Goal: Task Accomplishment & Management: Manage account settings

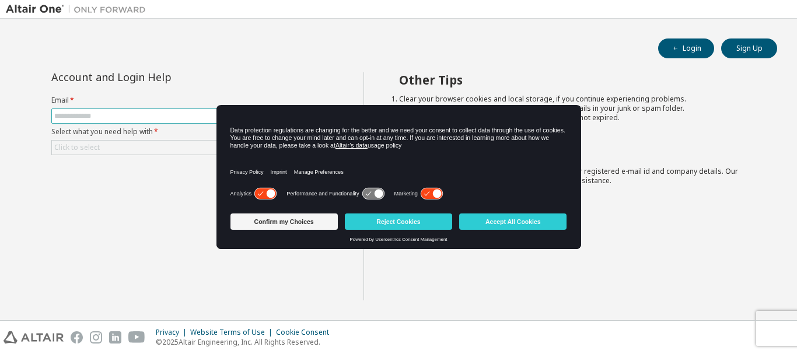
click at [79, 116] on input "text" at bounding box center [184, 115] width 260 height 9
type input "**********"
click at [114, 143] on div "Click to select" at bounding box center [184, 148] width 265 height 14
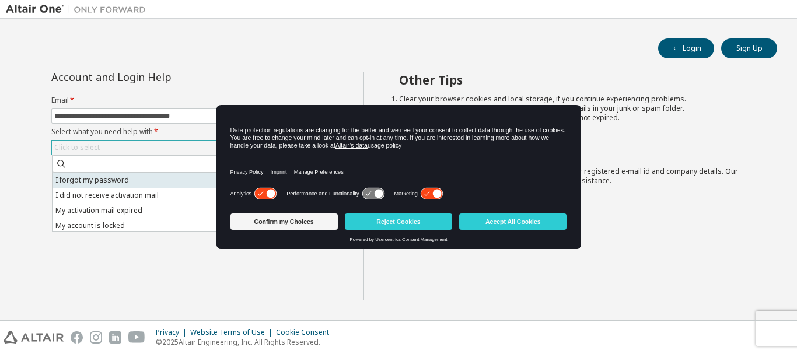
click at [122, 184] on li "I forgot my password" at bounding box center [184, 180] width 263 height 15
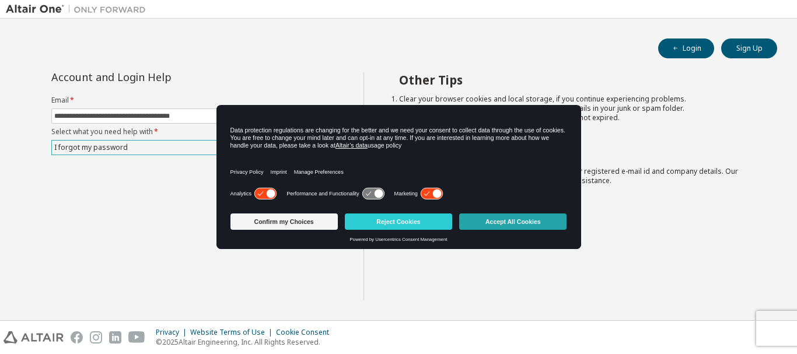
click at [507, 227] on button "Accept All Cookies" at bounding box center [512, 222] width 107 height 16
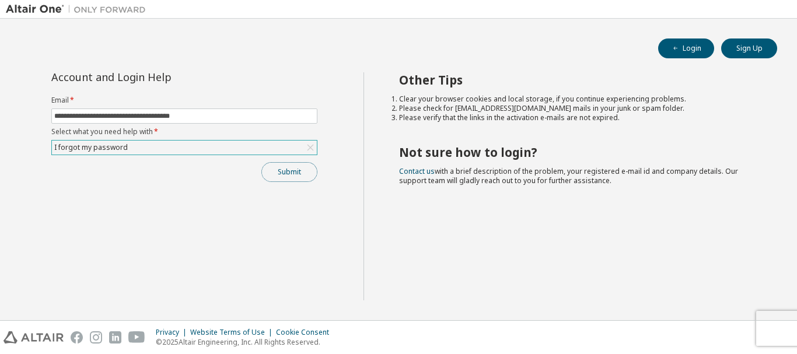
click at [292, 173] on button "Submit" at bounding box center [289, 172] width 56 height 20
click at [287, 177] on button "Submit" at bounding box center [289, 172] width 56 height 20
